Goal: Entertainment & Leisure: Consume media (video, audio)

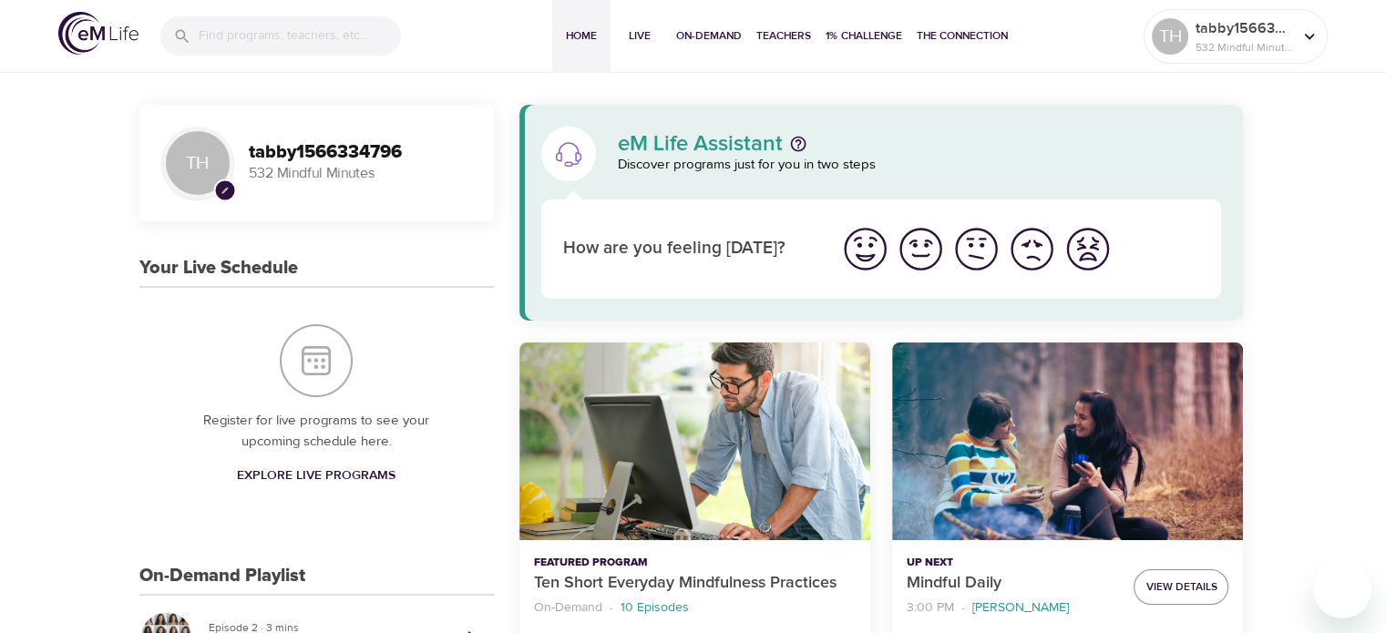
click at [926, 244] on img "I'm feeling good" at bounding box center [921, 249] width 50 height 50
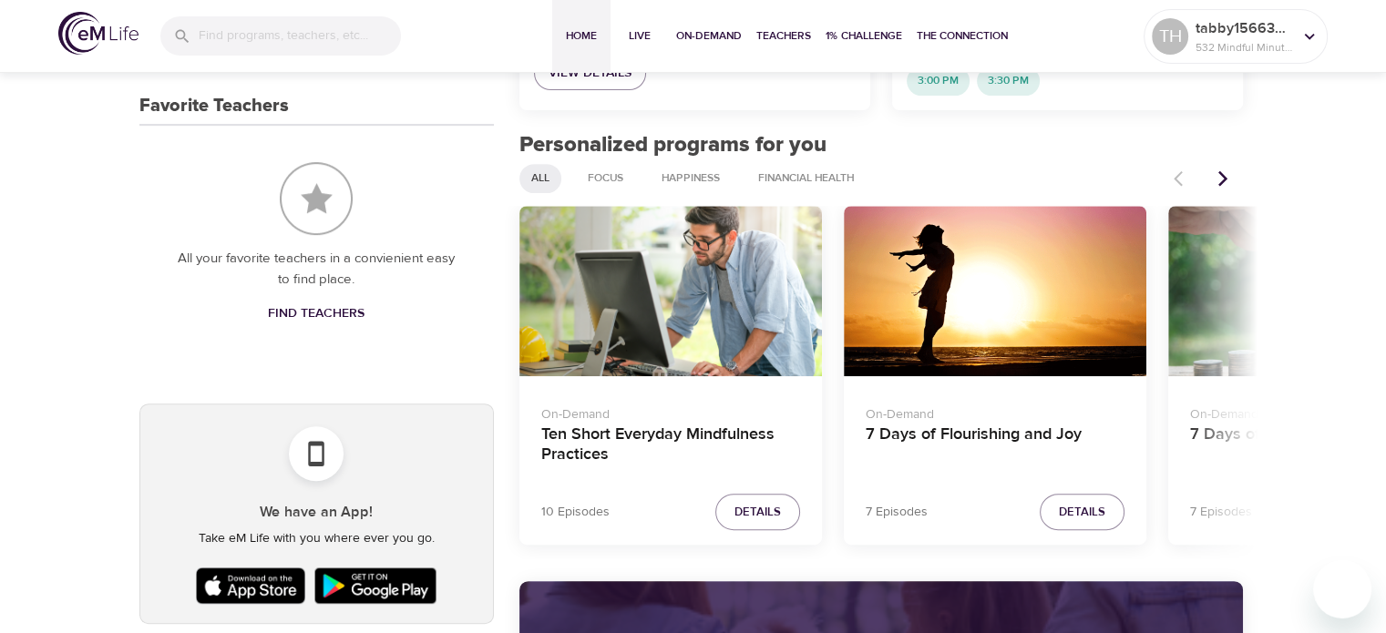
scroll to position [729, 0]
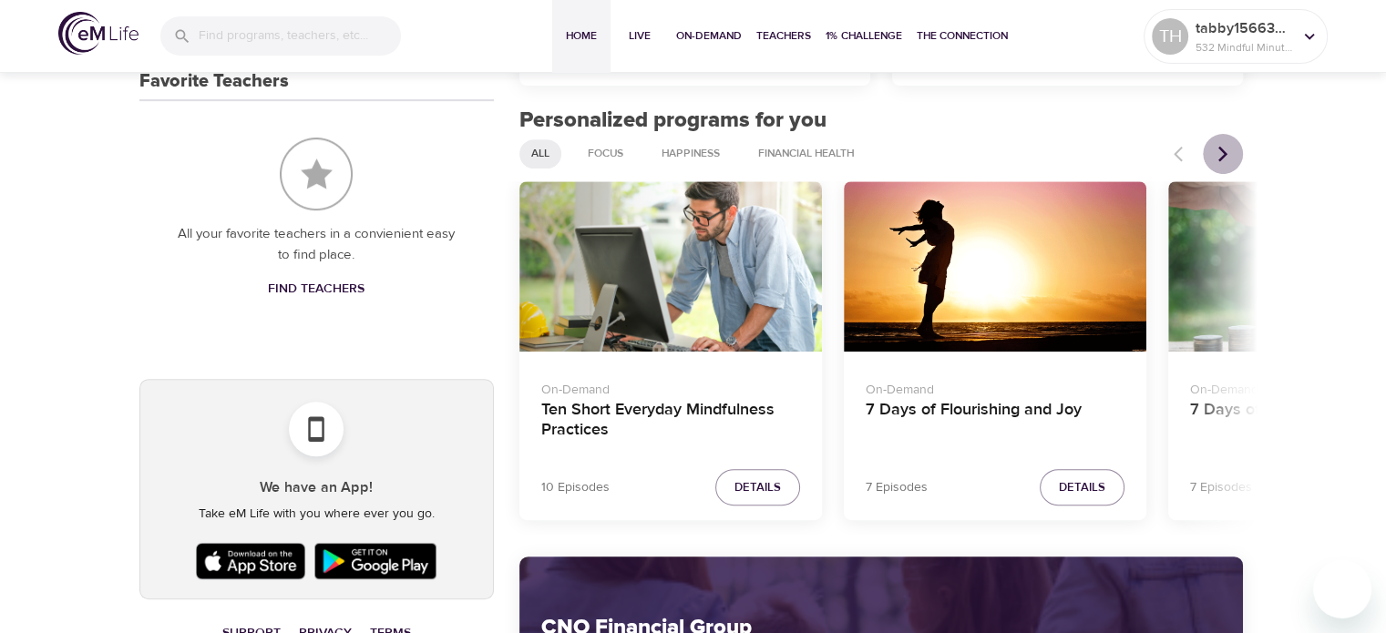
click at [1218, 152] on icon "Next items" at bounding box center [1223, 154] width 18 height 18
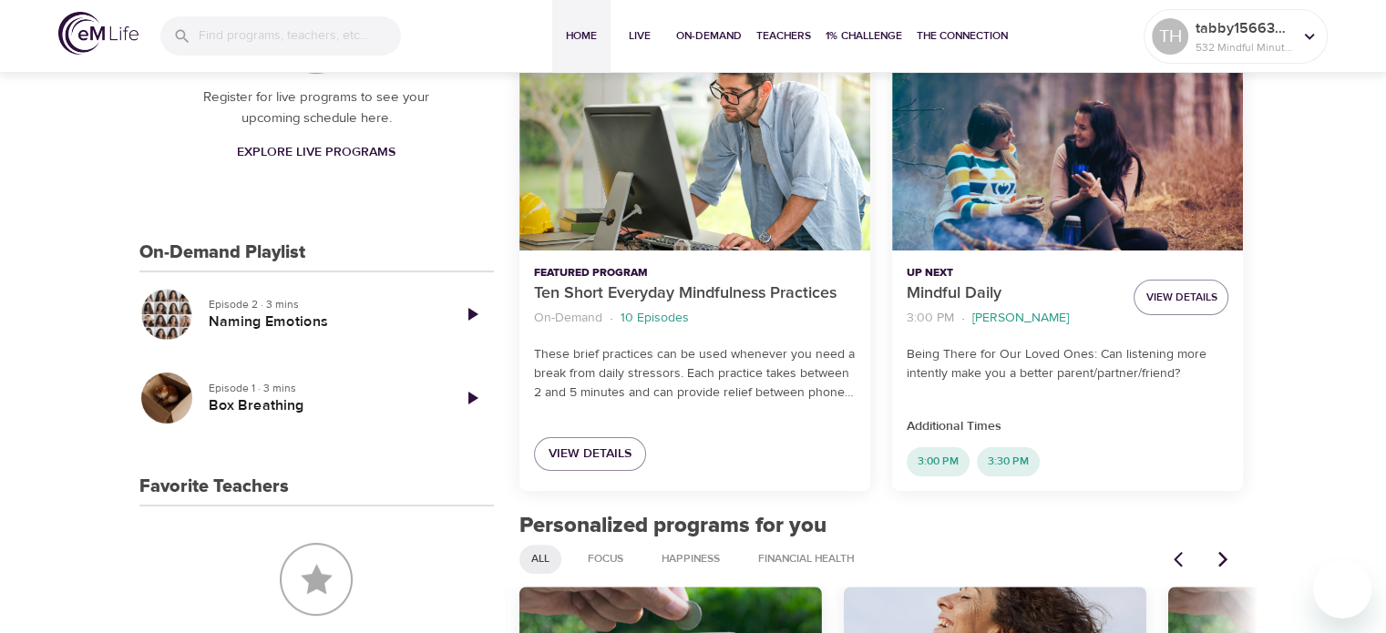
scroll to position [273, 0]
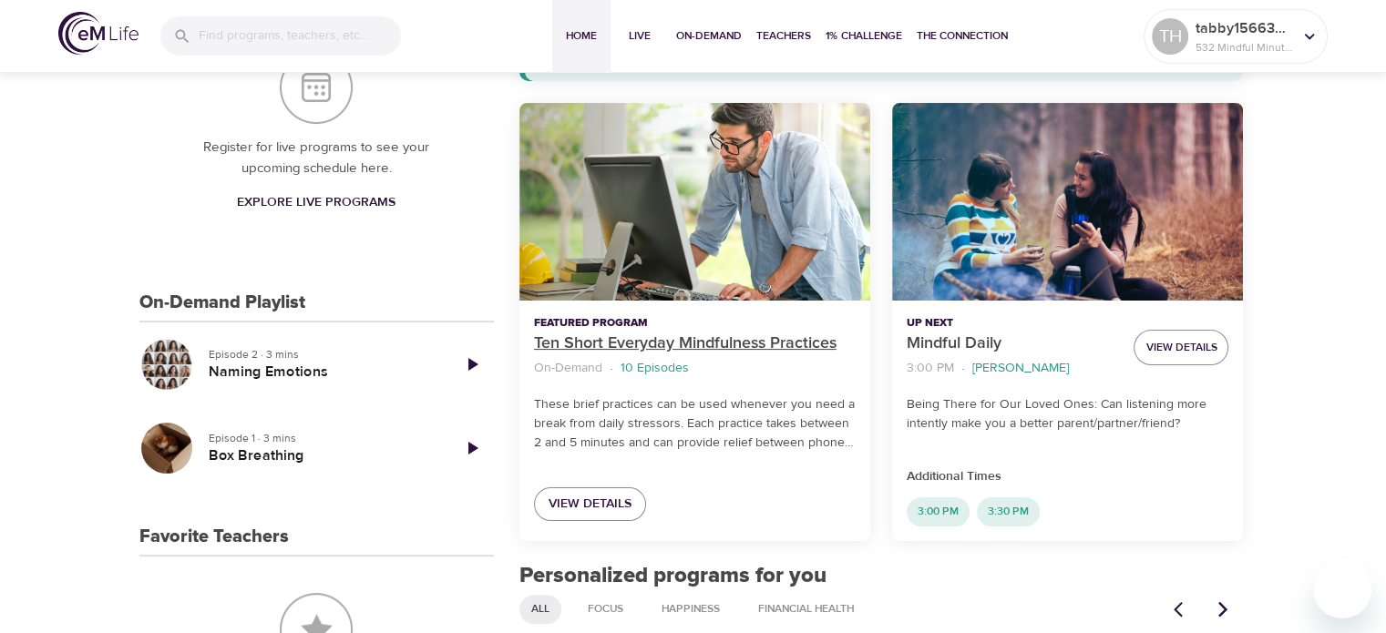
click at [667, 338] on p "Ten Short Everyday Mindfulness Practices" at bounding box center [695, 344] width 322 height 25
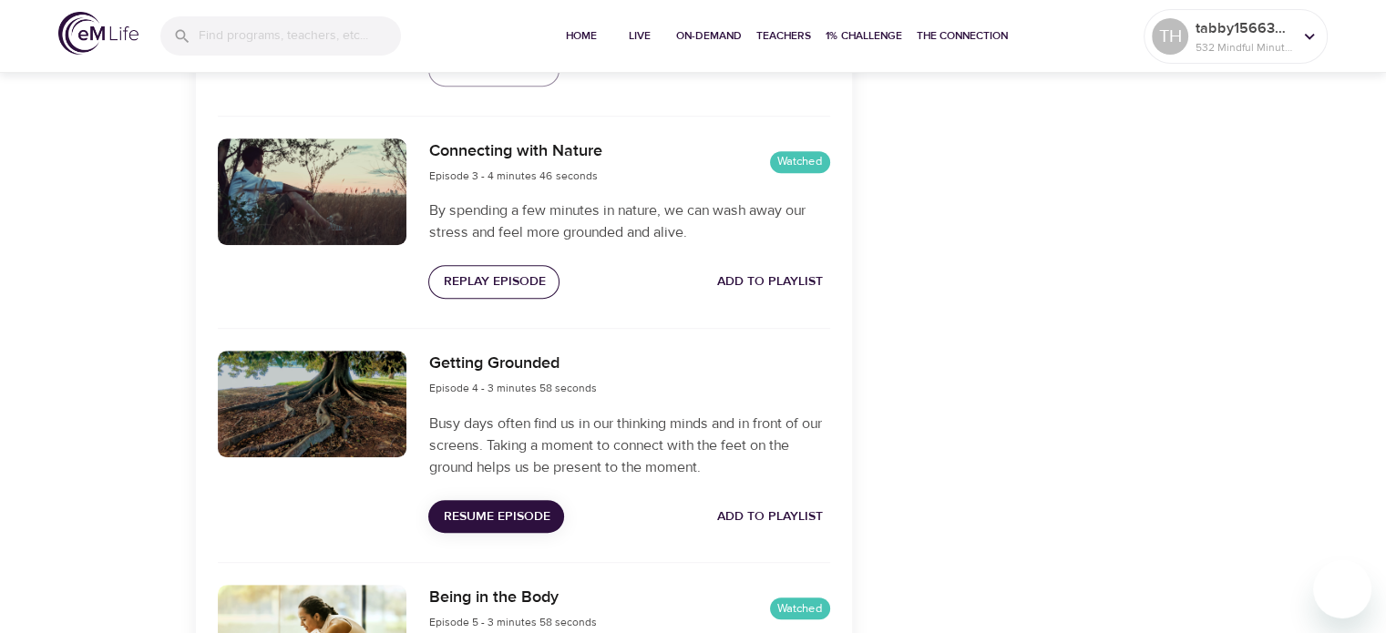
scroll to position [1094, 0]
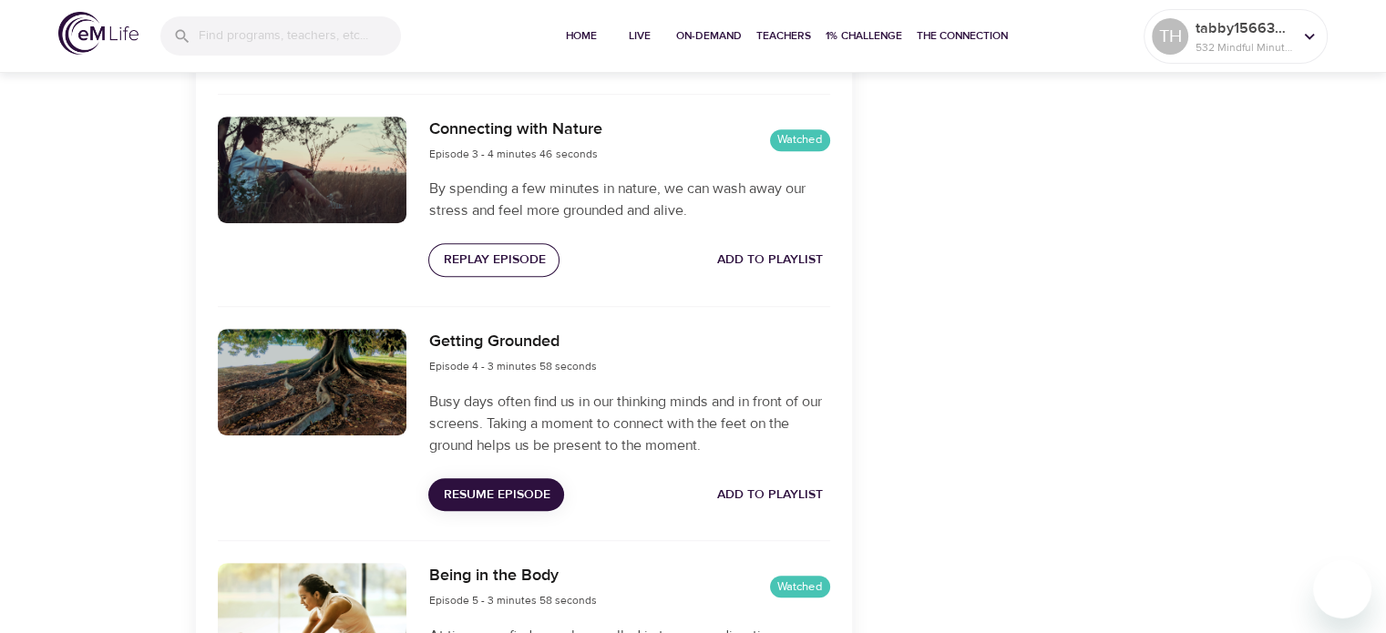
click at [499, 256] on span "Replay Episode" at bounding box center [494, 260] width 102 height 23
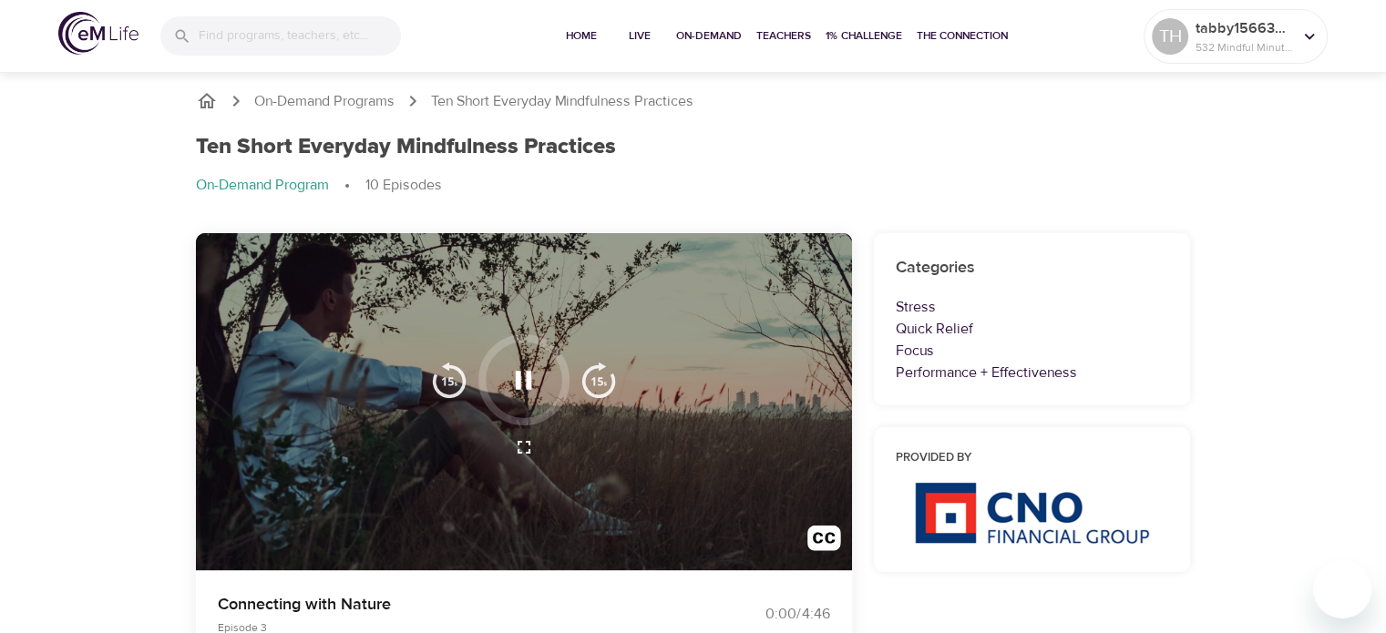
scroll to position [0, 0]
click at [523, 385] on icon "button" at bounding box center [524, 381] width 32 height 32
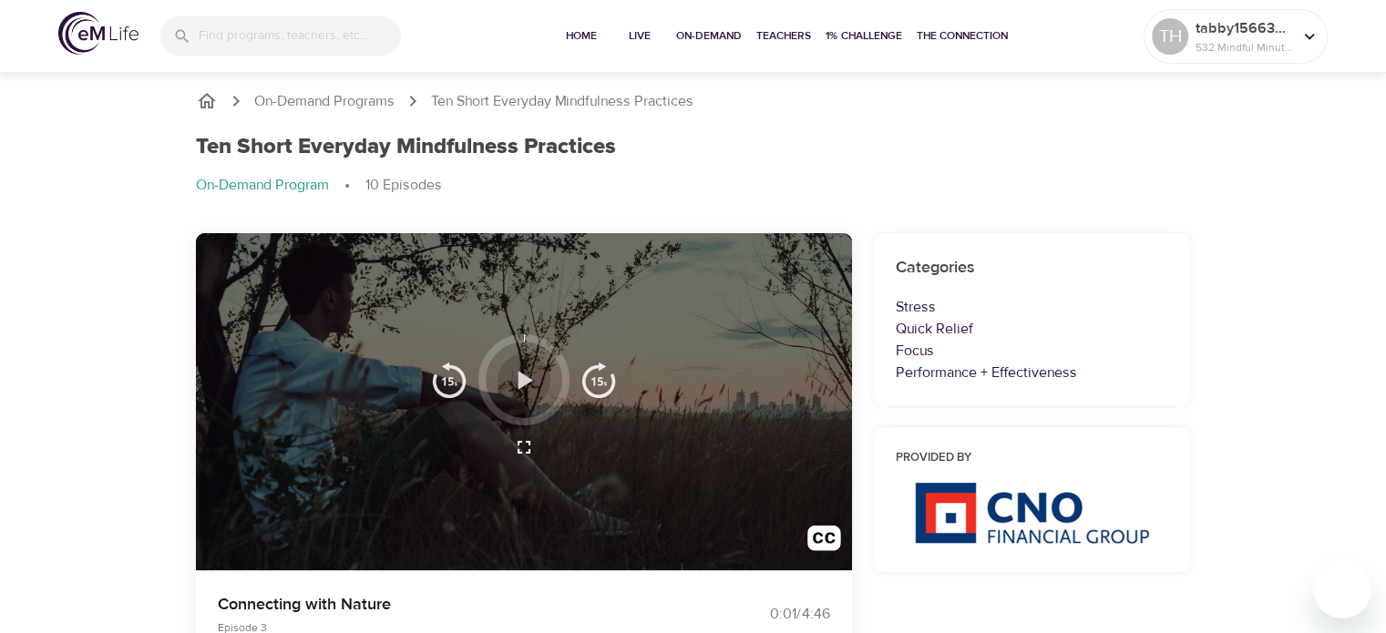
click at [527, 384] on icon "button" at bounding box center [524, 381] width 32 height 32
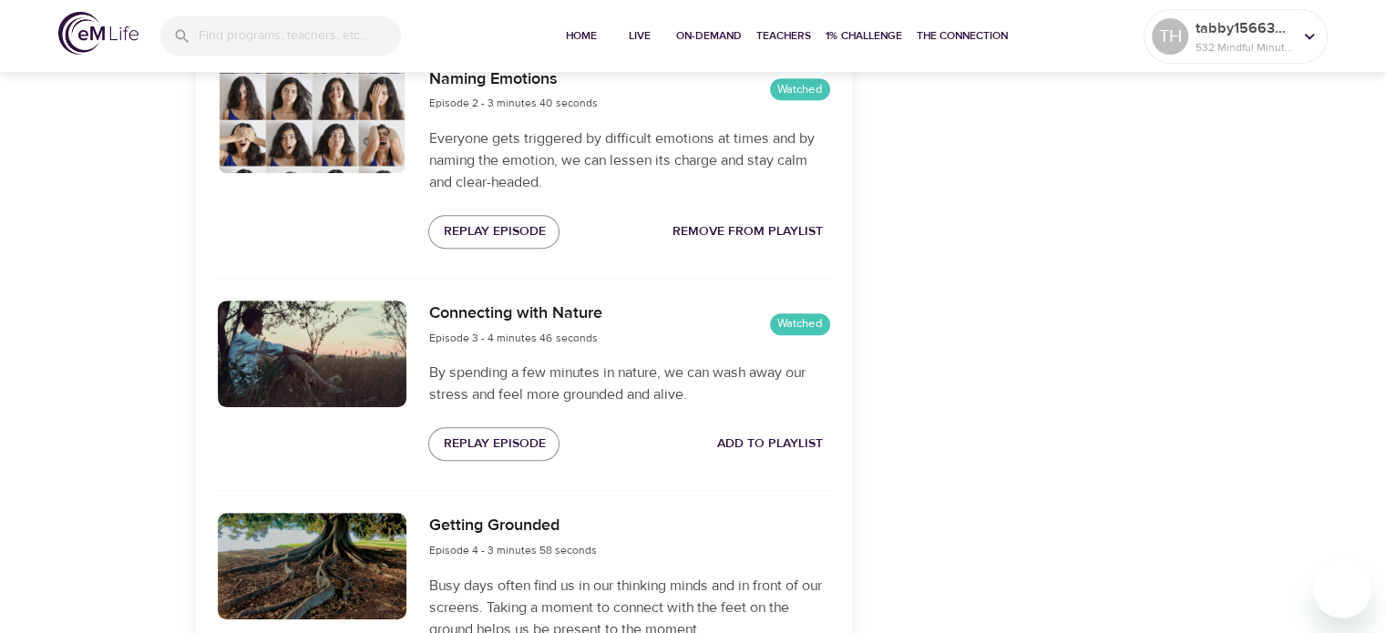
scroll to position [911, 0]
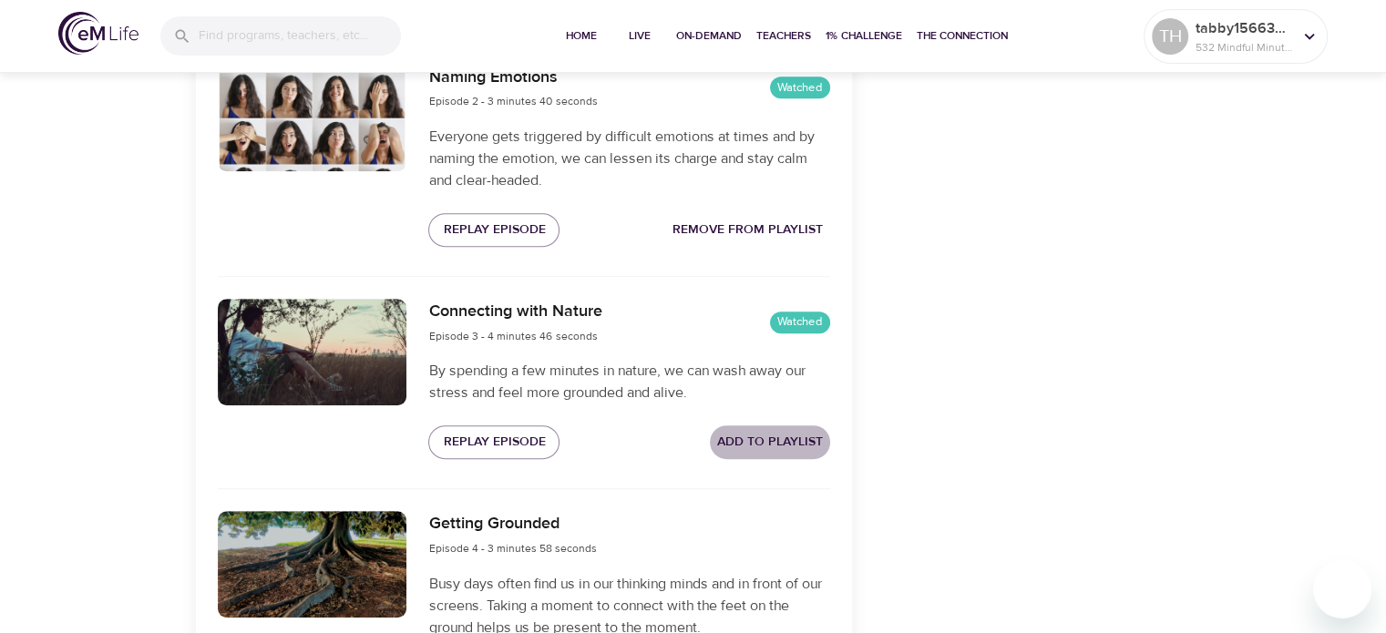
click at [771, 447] on span "Add to Playlist" at bounding box center [770, 442] width 106 height 23
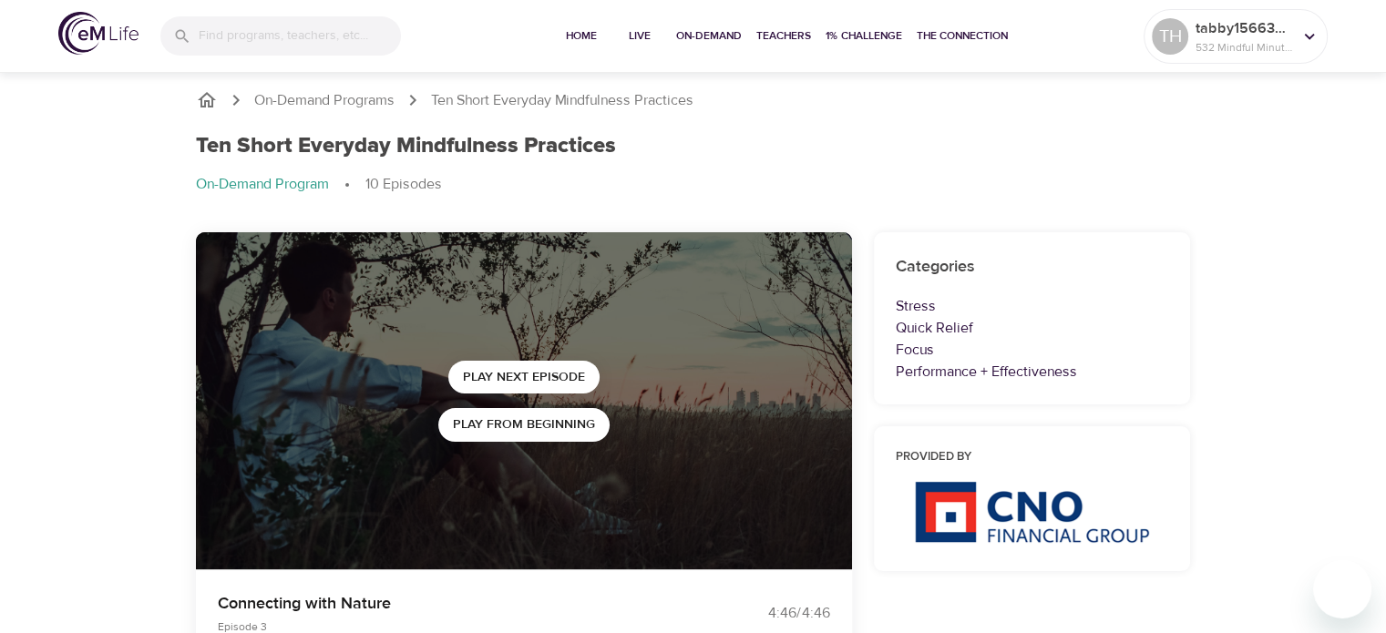
scroll to position [0, 0]
